Goal: Information Seeking & Learning: Learn about a topic

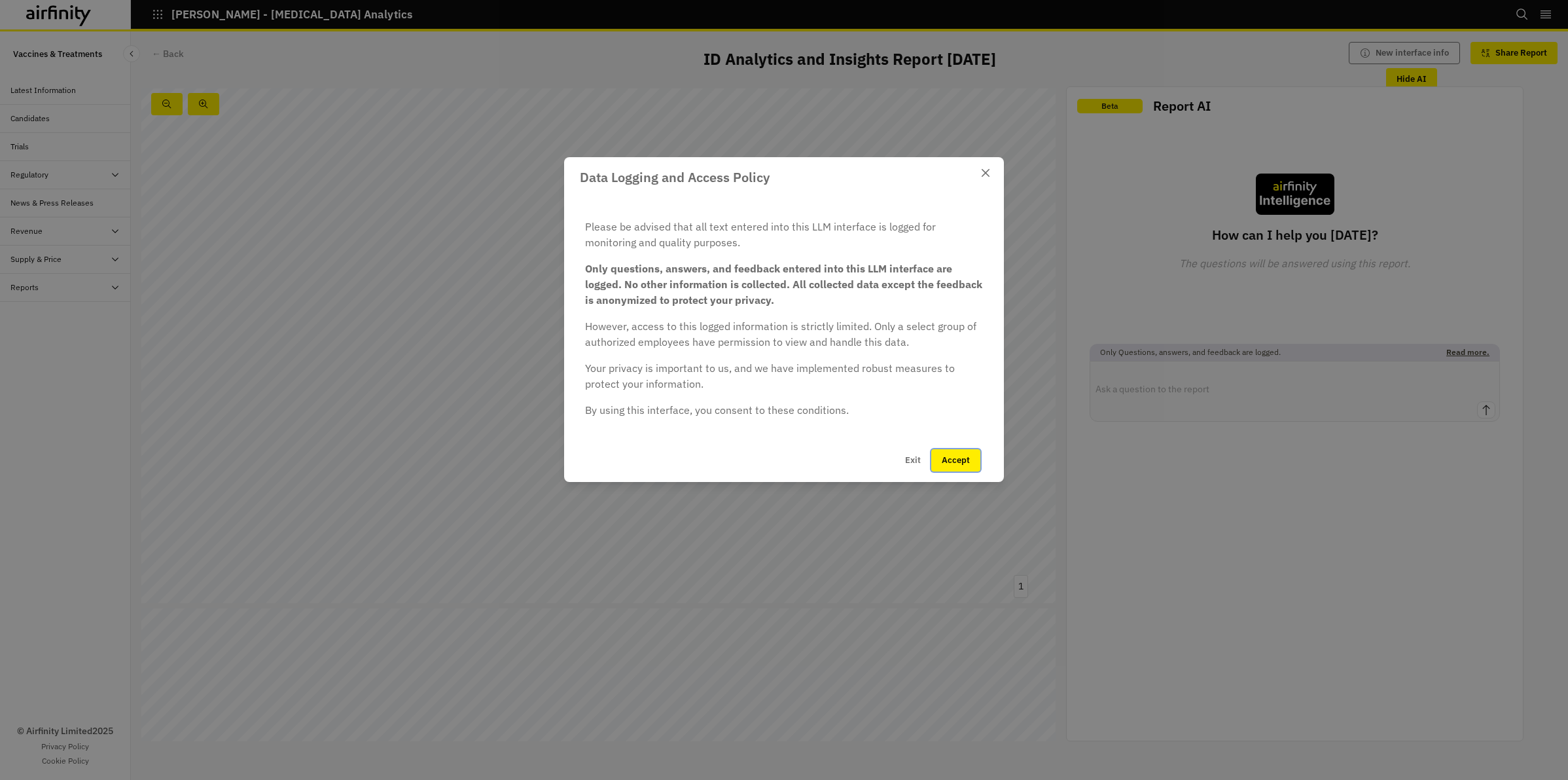
click at [949, 459] on button "Accept" at bounding box center [956, 461] width 49 height 23
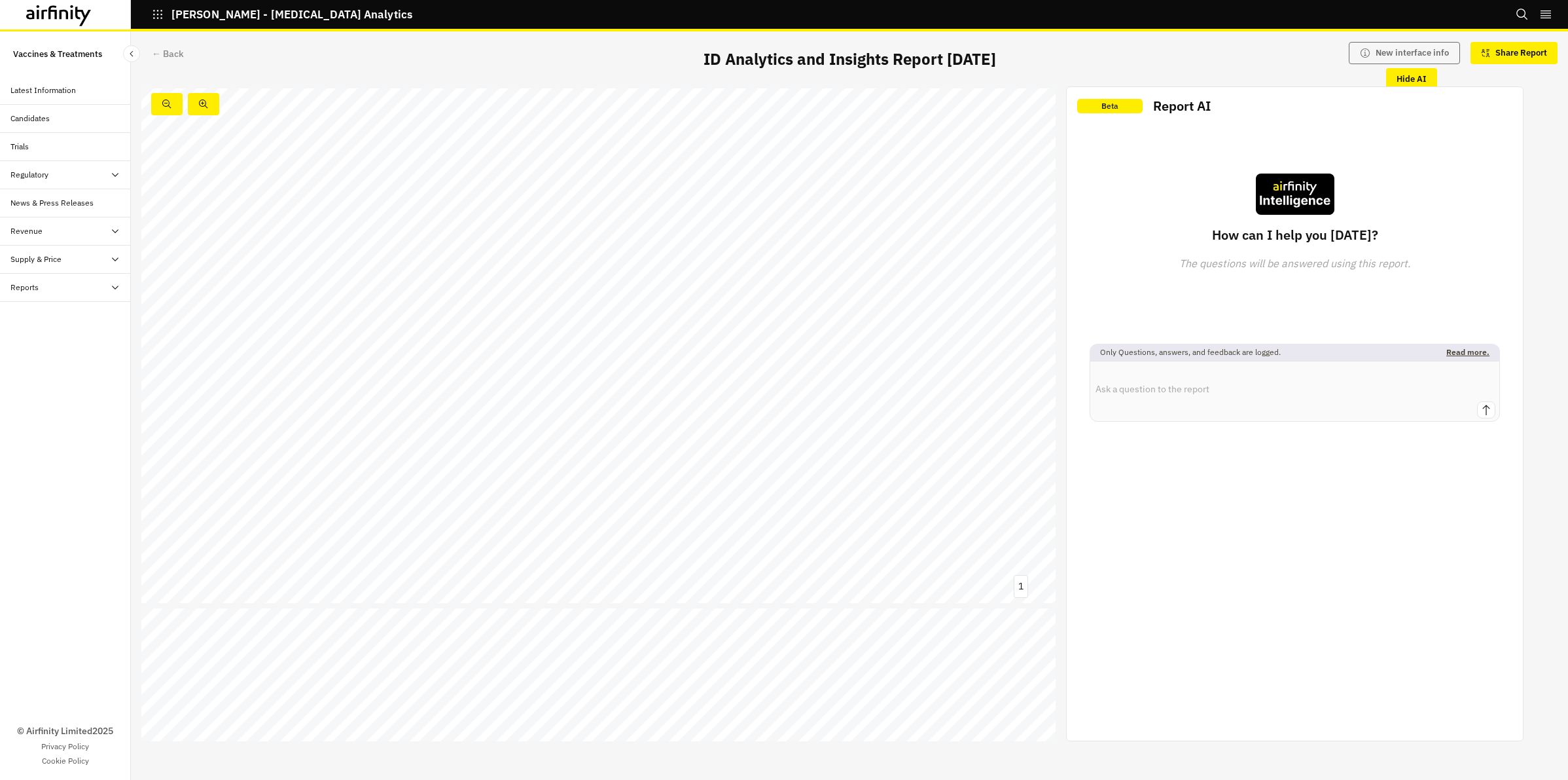
click at [1184, 396] on textarea at bounding box center [1294, 381] width 409 height 40
type textarea "Tell me abouve covid"
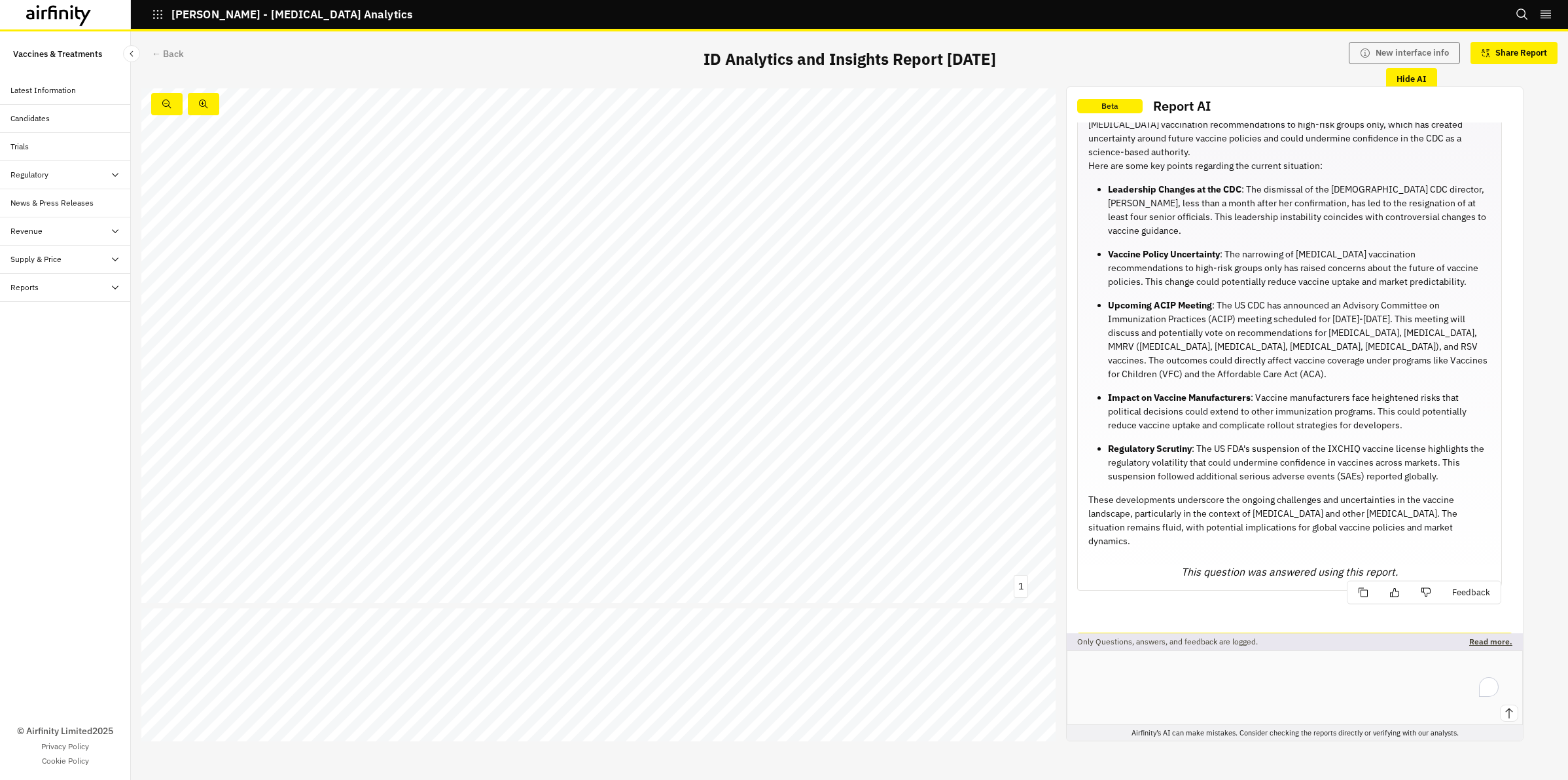
scroll to position [154, 0]
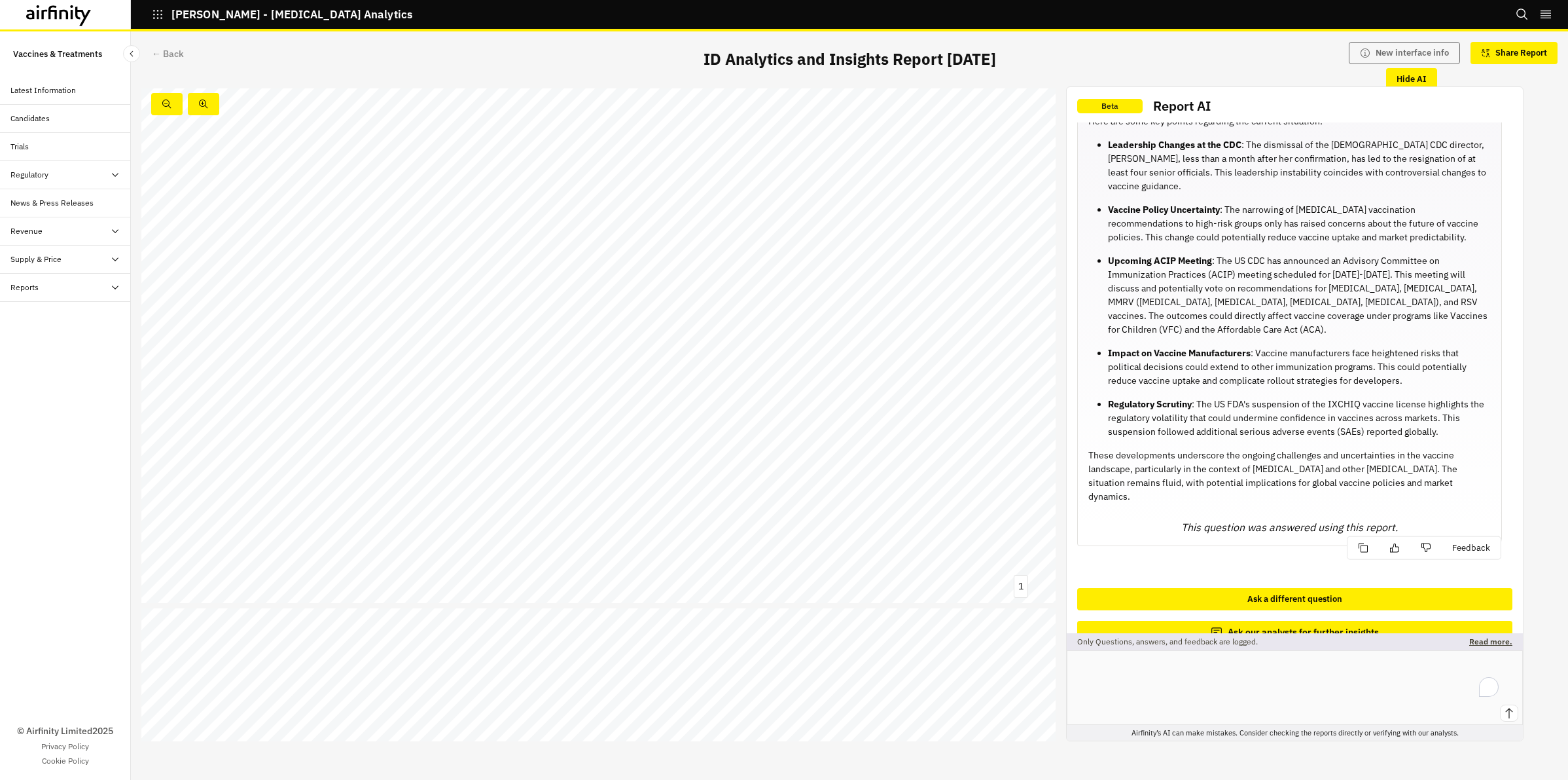
click at [1344, 448] on p "These developments underscore the ongoing challenges and uncertainties in the v…" at bounding box center [1290, 476] width 403 height 55
